Goal: Information Seeking & Learning: Check status

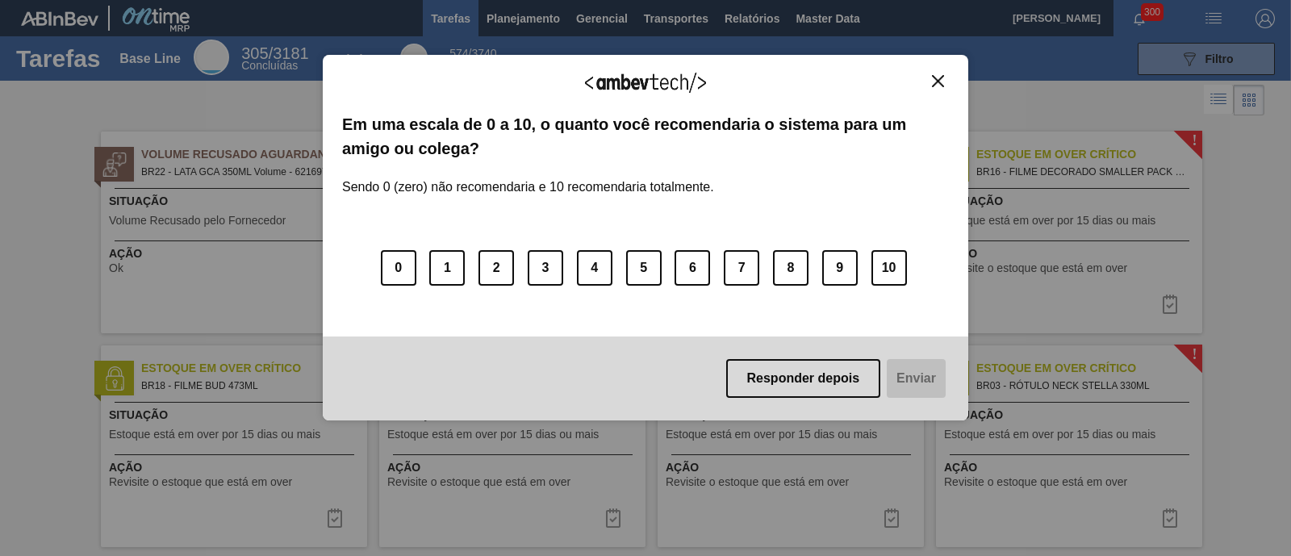
click at [938, 84] on img "Close" at bounding box center [938, 81] width 12 height 12
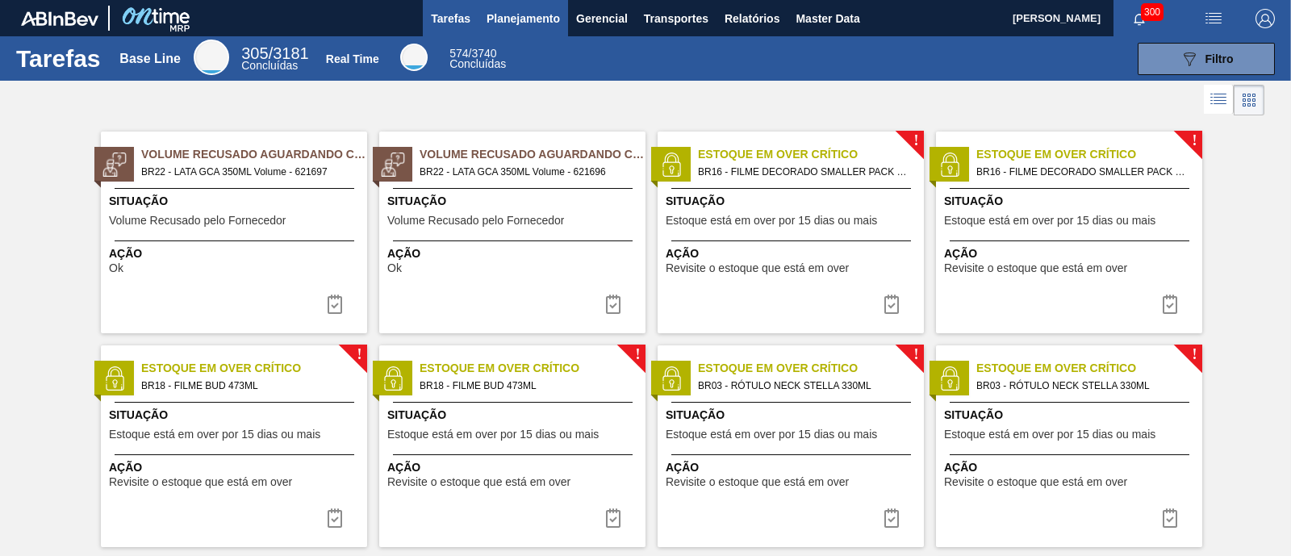
click at [537, 18] on span "Planejamento" at bounding box center [523, 18] width 73 height 19
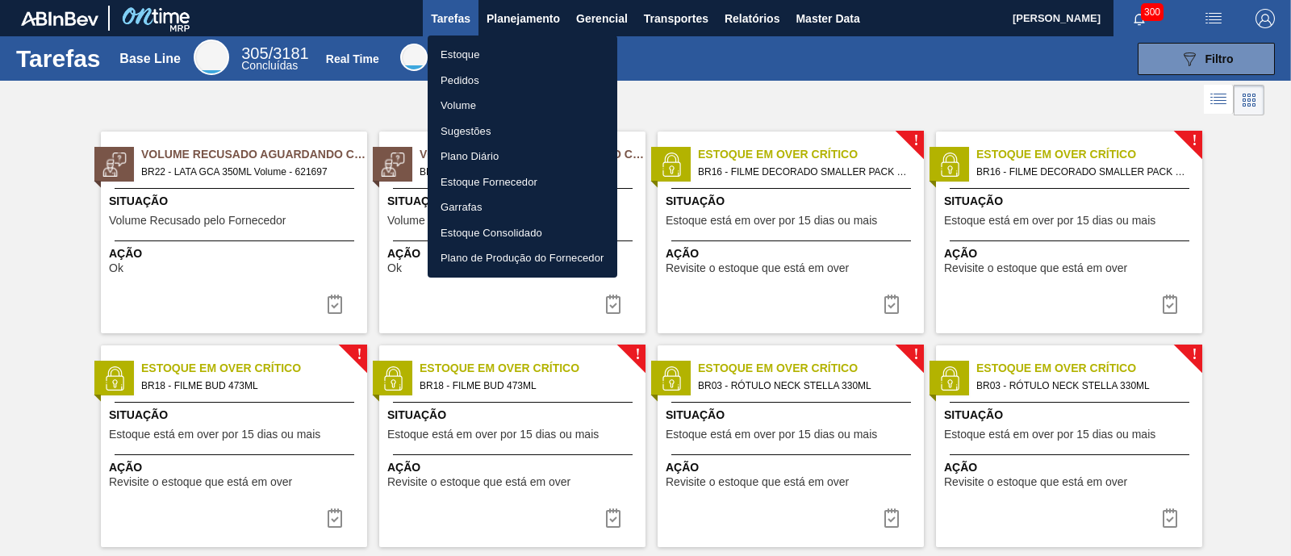
click at [520, 63] on li "Estoque" at bounding box center [523, 55] width 190 height 26
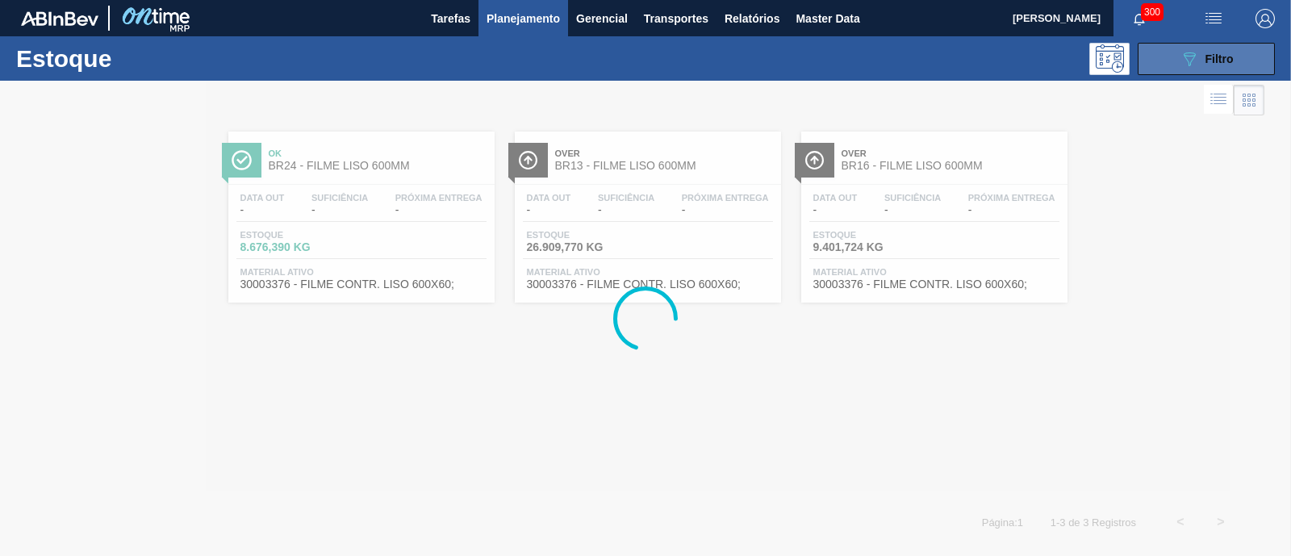
click at [1200, 58] on div "089F7B8B-B2A5-4AFE-B5C0-19BA573D28AC Filtro" at bounding box center [1207, 58] width 54 height 19
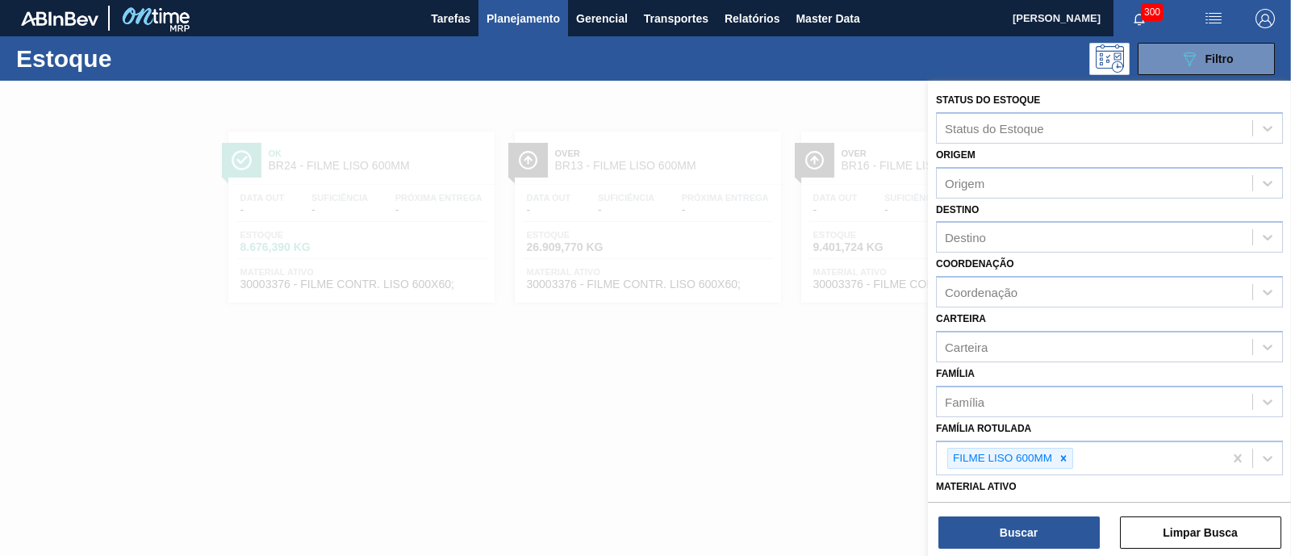
click at [777, 393] on div at bounding box center [645, 359] width 1291 height 556
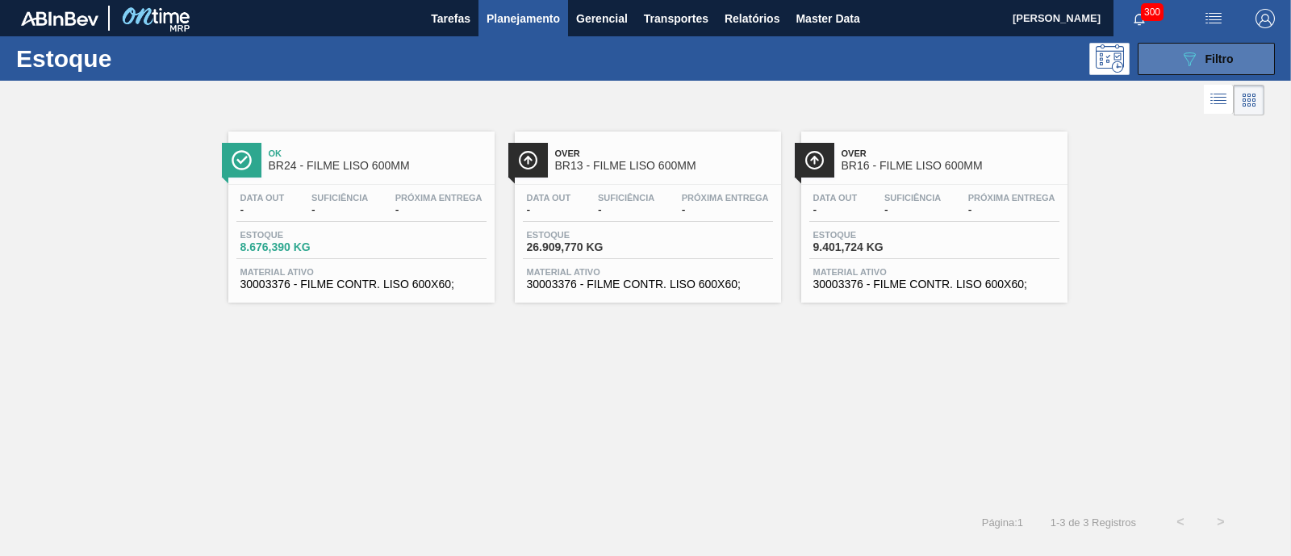
click at [1174, 51] on button "089F7B8B-B2A5-4AFE-B5C0-19BA573D28AC Filtro" at bounding box center [1206, 59] width 137 height 32
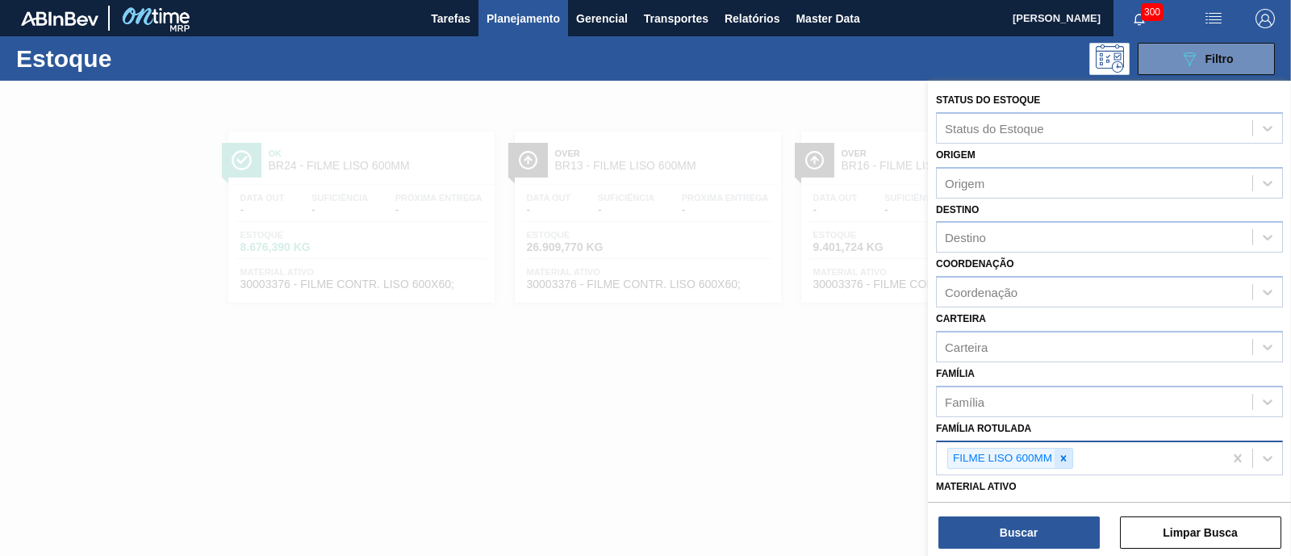
click at [1067, 457] on icon at bounding box center [1063, 458] width 11 height 11
type Rotulada "2"
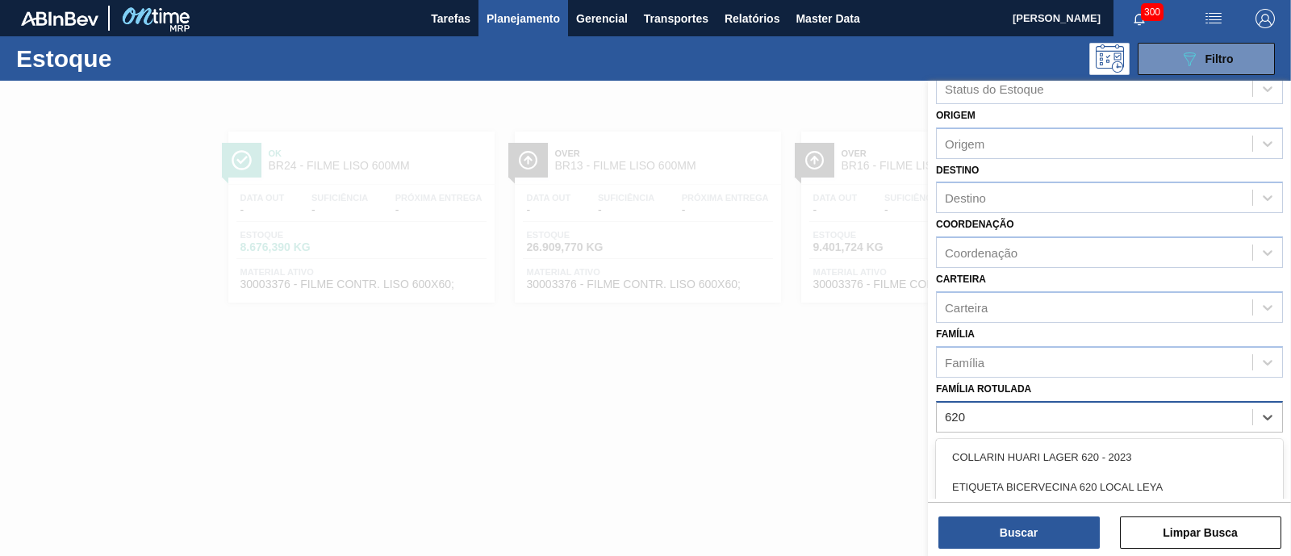
scroll to position [100, 0]
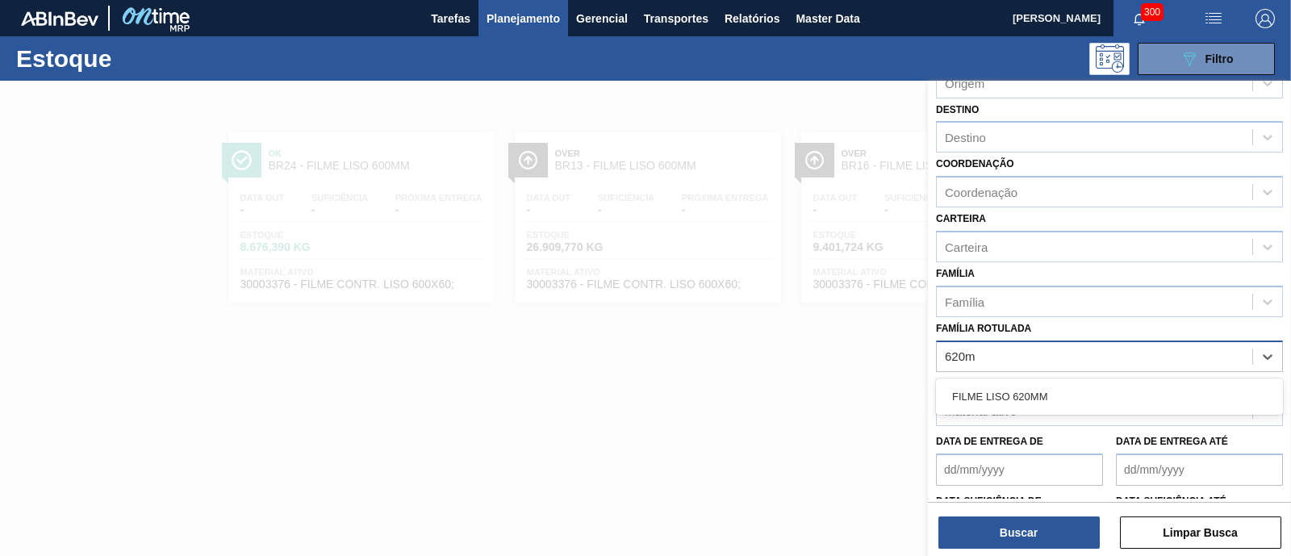
type Rotulada "620mm"
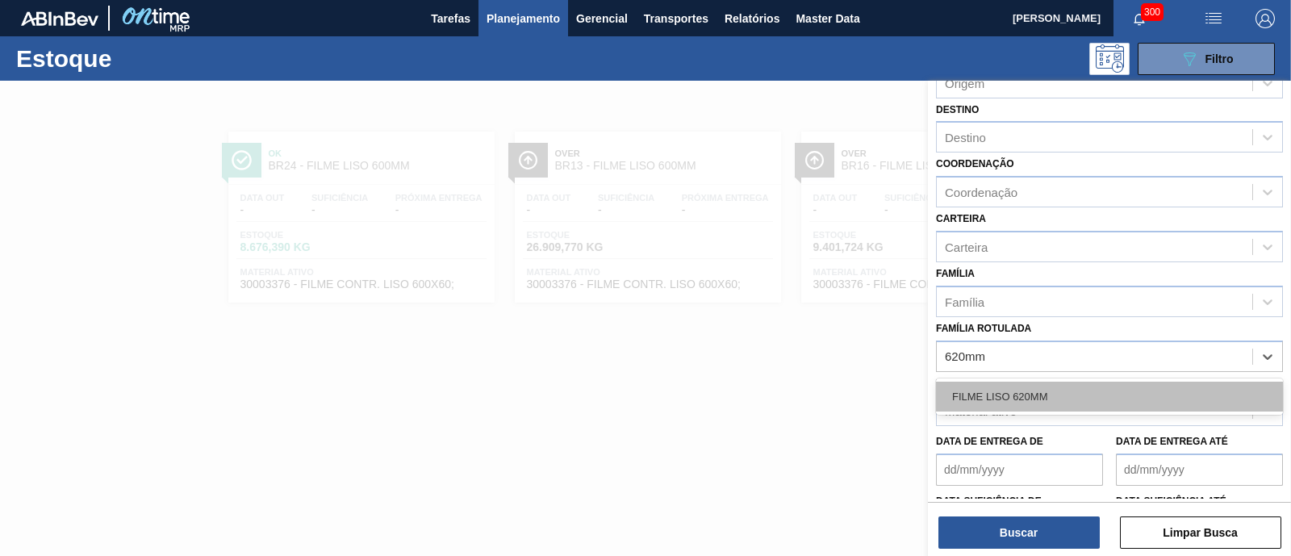
click at [1034, 386] on div "FILME LISO 620MM" at bounding box center [1109, 397] width 347 height 30
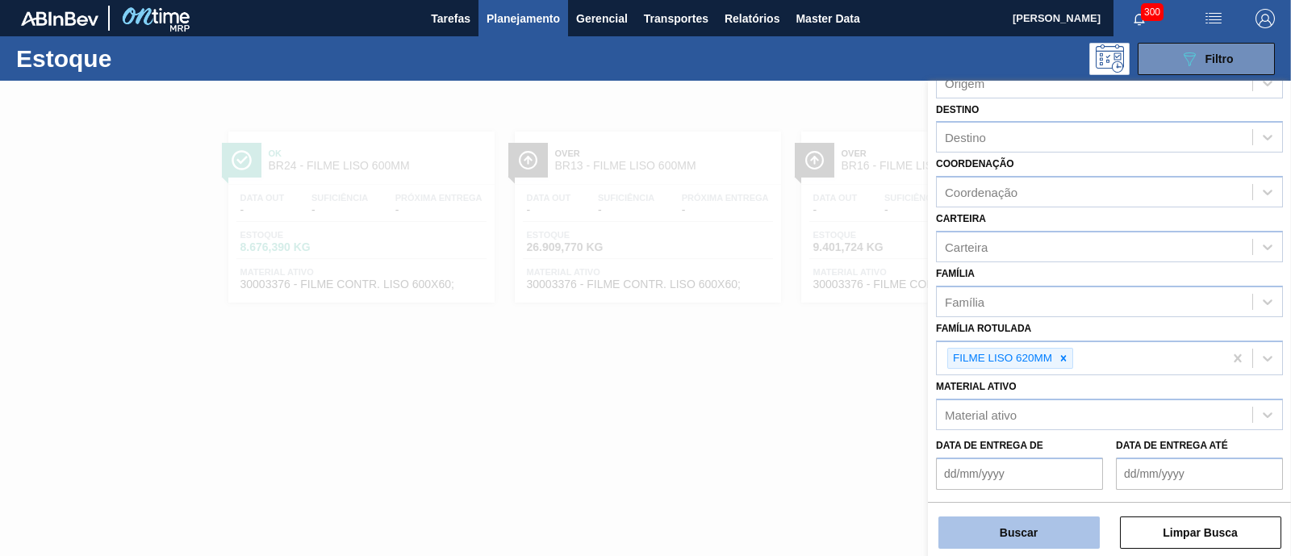
click at [1019, 528] on button "Buscar" at bounding box center [1018, 532] width 161 height 32
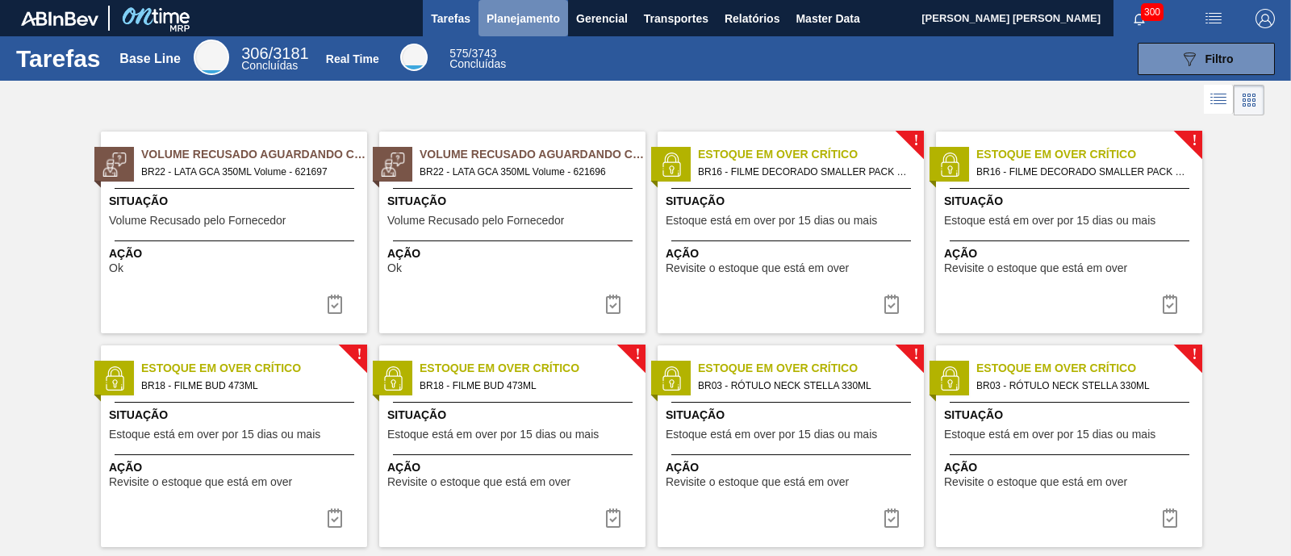
click at [552, 14] on span "Planejamento" at bounding box center [523, 18] width 73 height 19
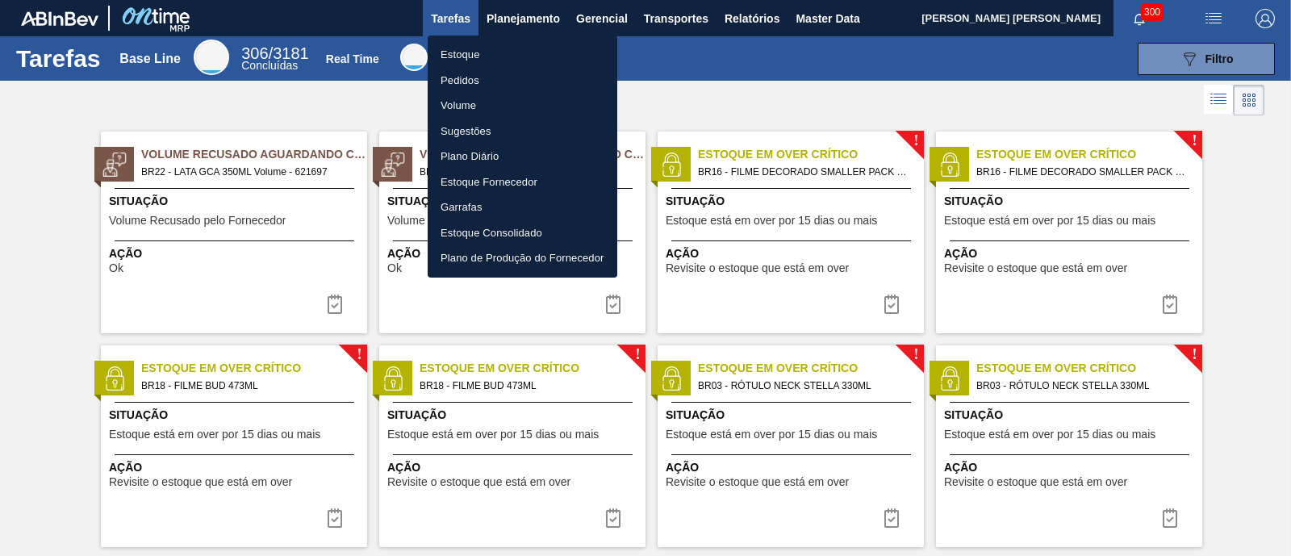
click at [505, 48] on li "Estoque" at bounding box center [523, 55] width 190 height 26
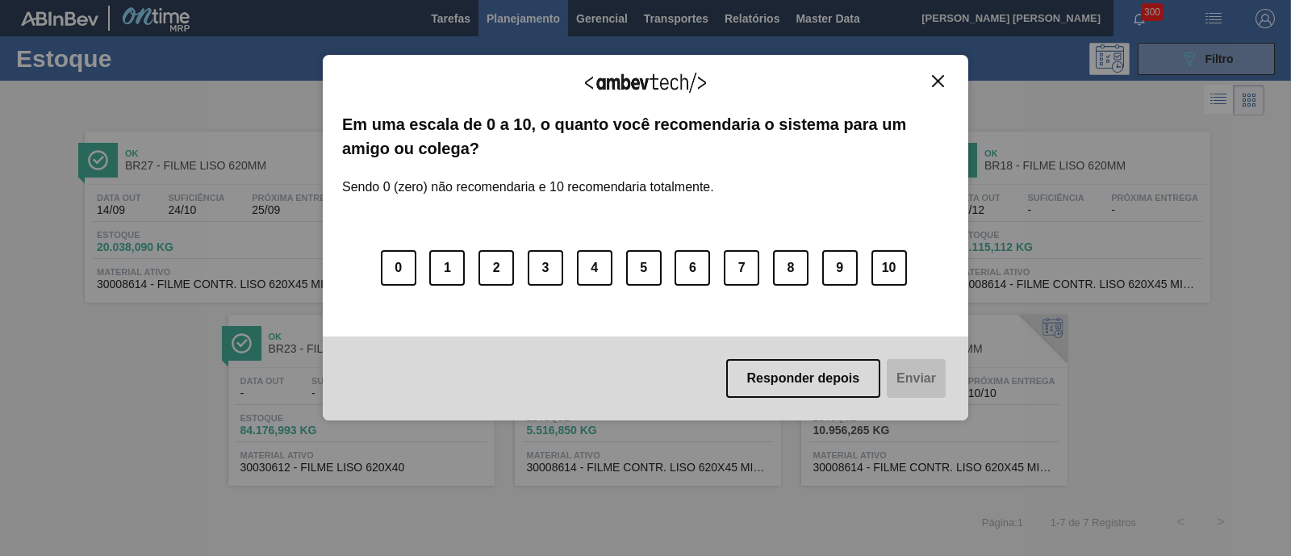
click at [939, 81] on img "Close" at bounding box center [938, 81] width 12 height 12
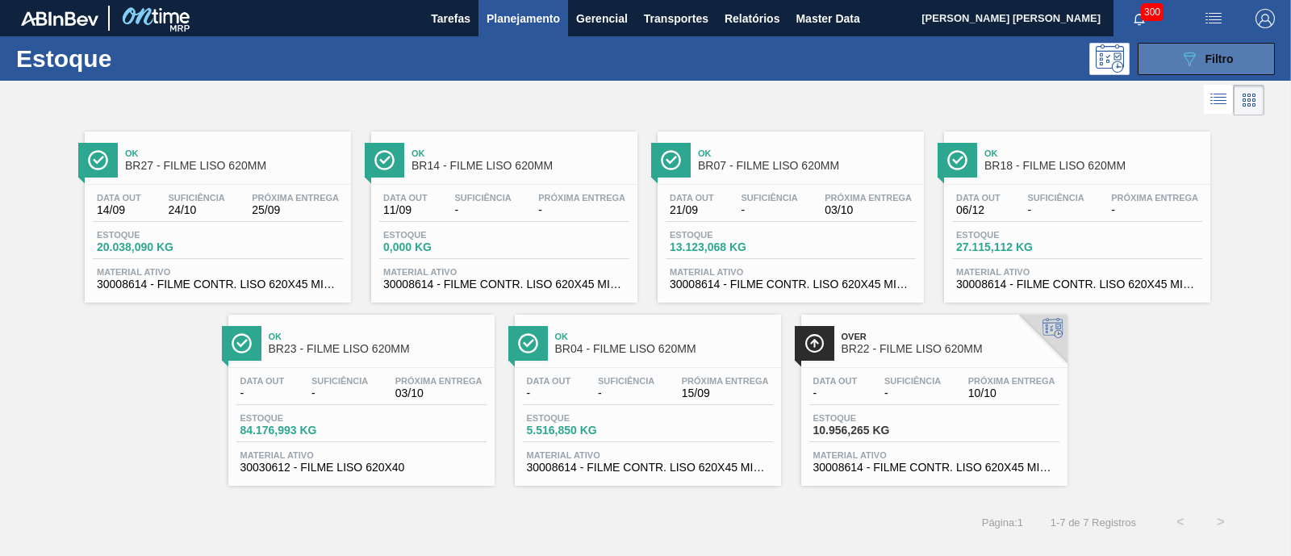
click at [1181, 70] on button "089F7B8B-B2A5-4AFE-B5C0-19BA573D28AC Filtro" at bounding box center [1206, 59] width 137 height 32
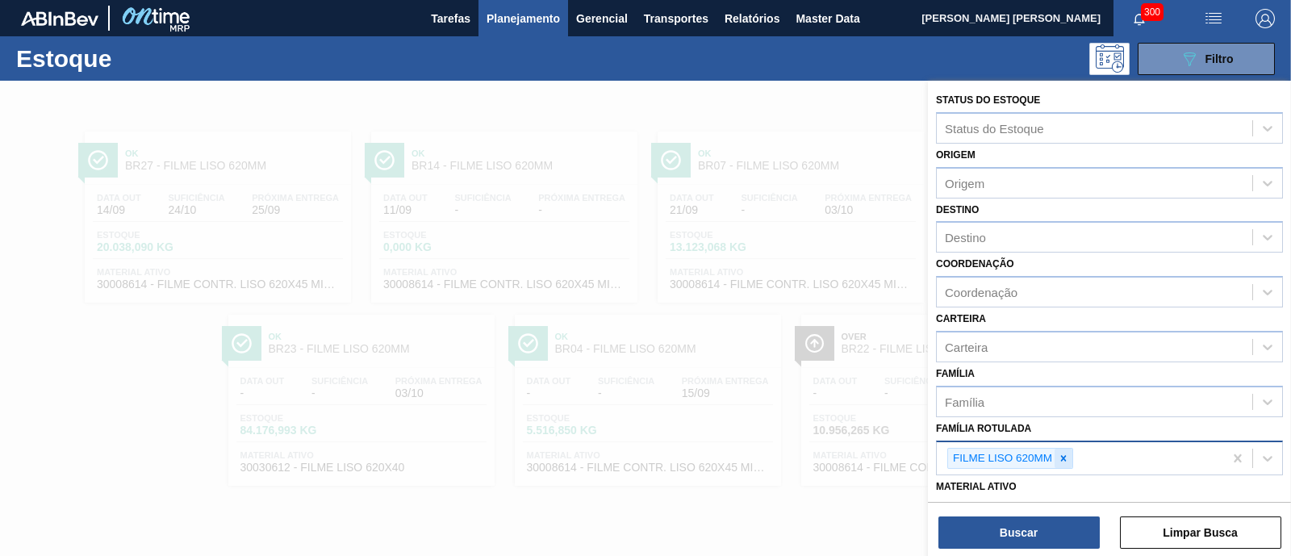
click at [1062, 449] on div at bounding box center [1064, 459] width 18 height 20
click at [1062, 450] on div "Família Rotulada" at bounding box center [1094, 456] width 315 height 23
paste Rotulada "CX. PAP. SPATEN 600ML C12 KRAFT"
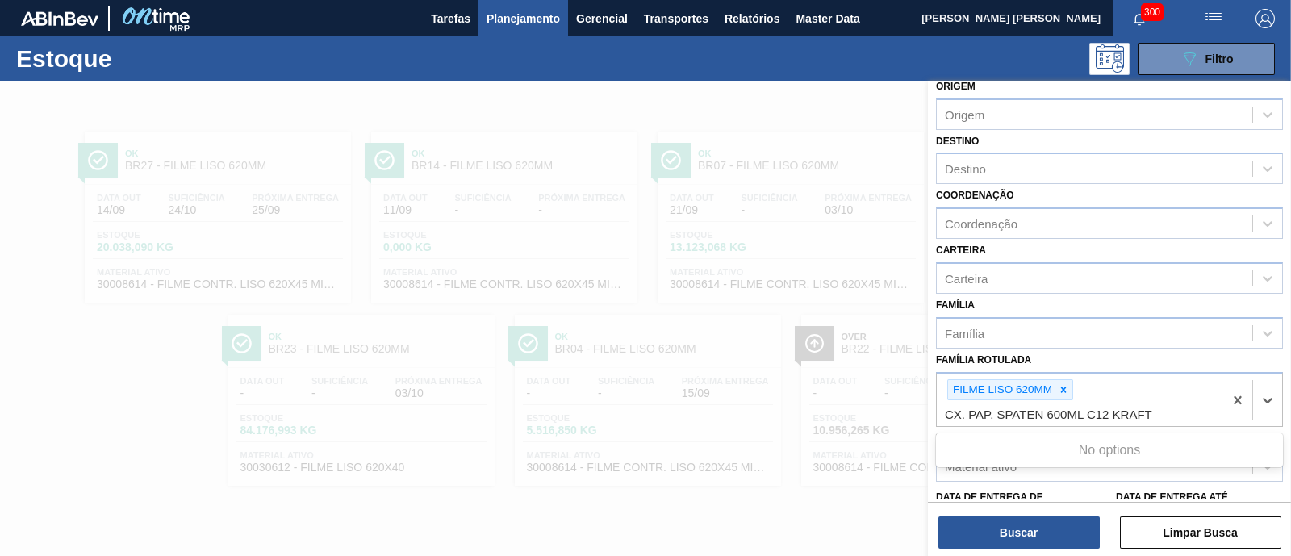
scroll to position [100, 0]
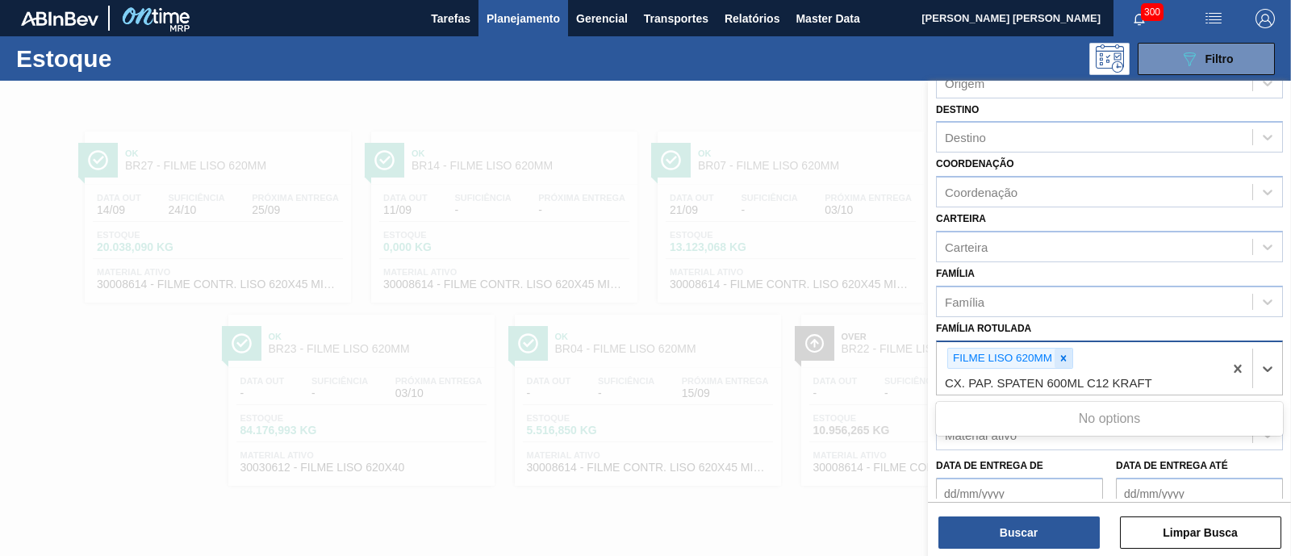
click at [1069, 357] on div at bounding box center [1064, 359] width 18 height 20
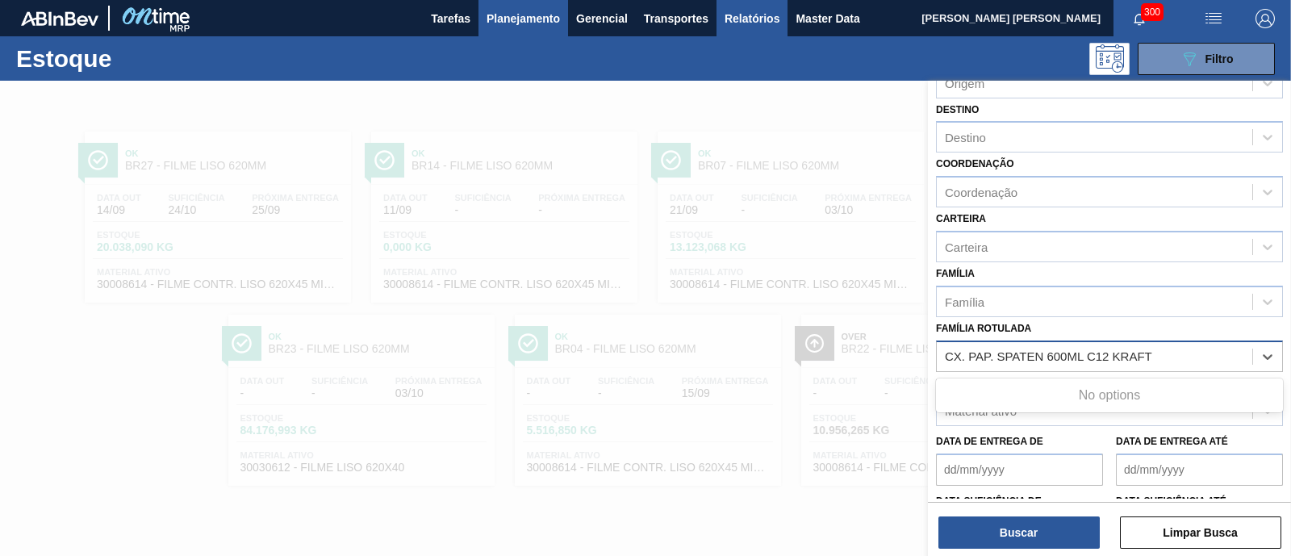
type Rotulada "CX. PAP. SPATEN 600ML C12 KRAFT"
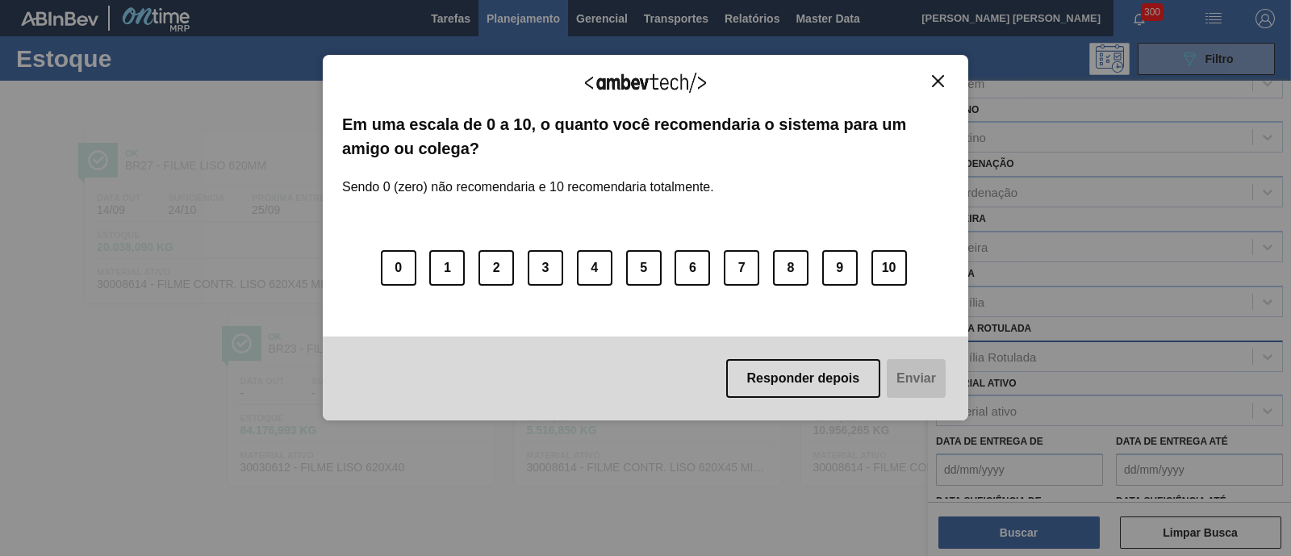
click at [936, 81] on img "Close" at bounding box center [938, 81] width 12 height 12
